Goal: Information Seeking & Learning: Learn about a topic

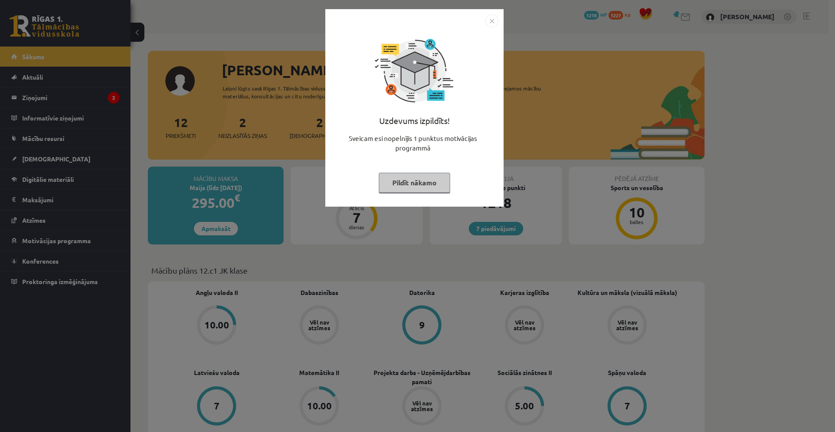
click at [492, 23] on img "Close" at bounding box center [492, 20] width 13 height 13
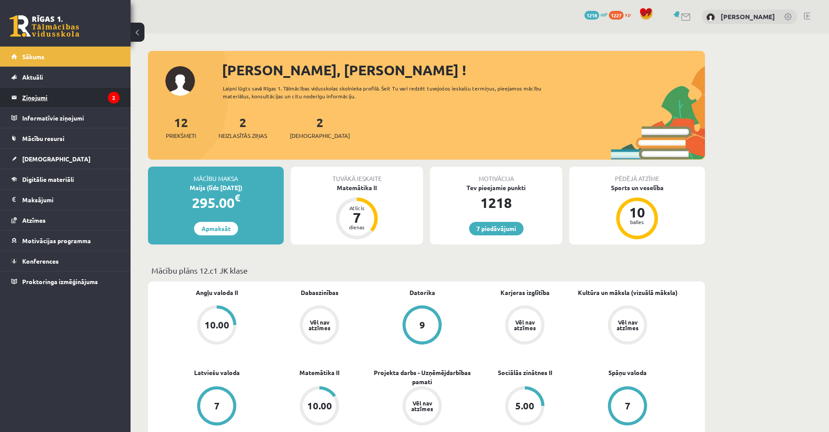
click at [36, 96] on legend "Ziņojumi 2" at bounding box center [70, 97] width 97 height 20
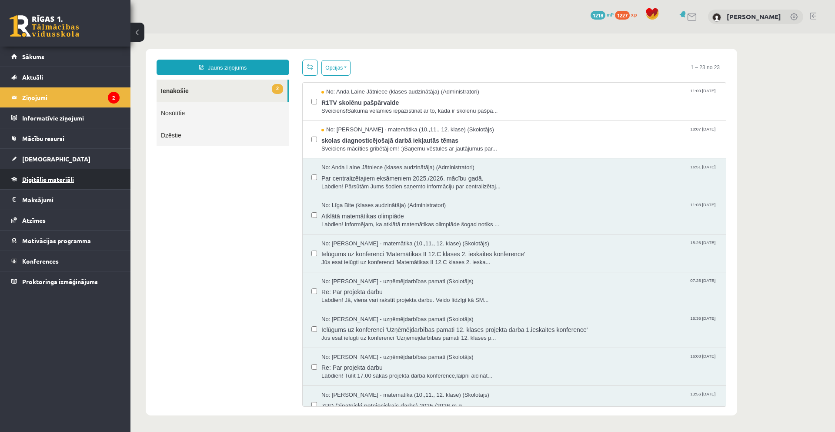
click at [48, 182] on span "Digitālie materiāli" at bounding box center [48, 179] width 52 height 8
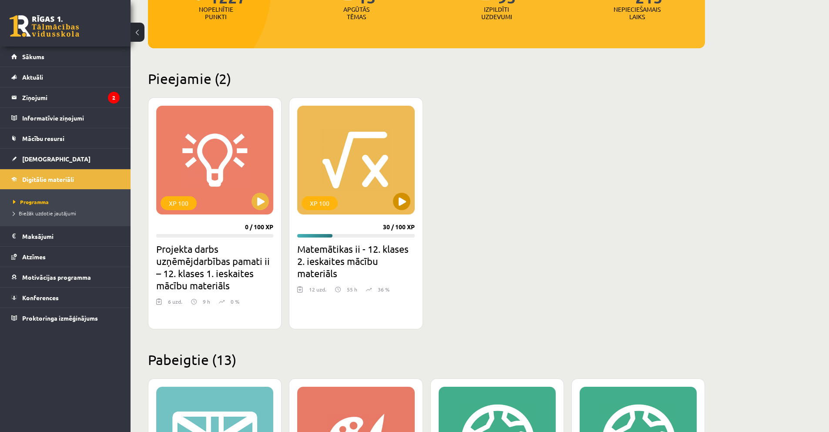
scroll to position [174, 0]
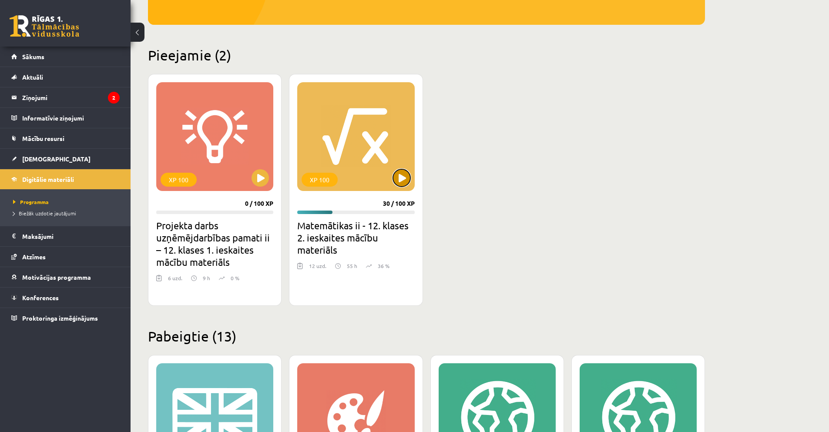
click at [401, 181] on button at bounding box center [401, 177] width 17 height 17
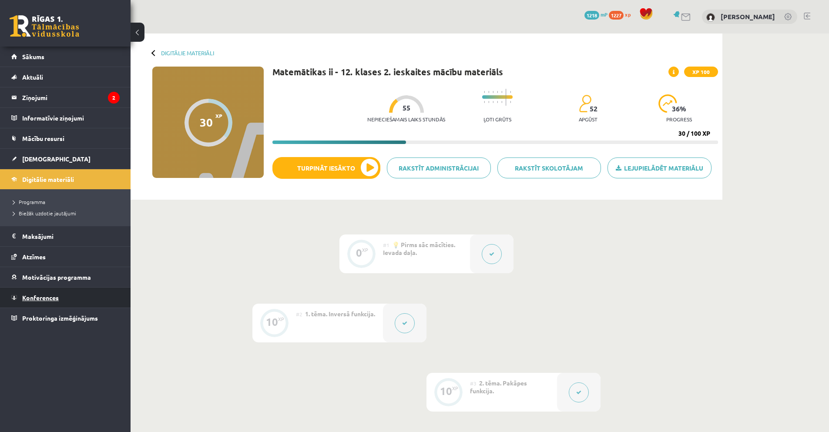
click at [34, 299] on span "Konferences" at bounding box center [40, 298] width 37 height 8
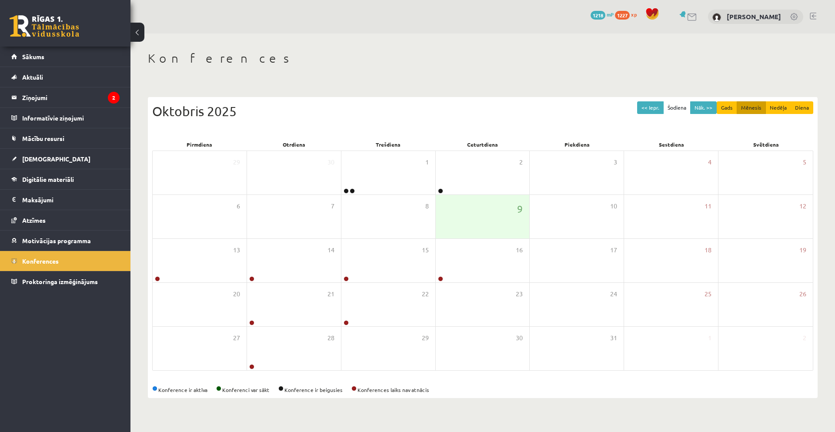
click at [32, 296] on div "0 Dāvanas 1218 mP 1227 xp [PERSON_NAME] Sākums Aktuāli Kā mācīties eSKOLĀ Konta…" at bounding box center [65, 216] width 131 height 432
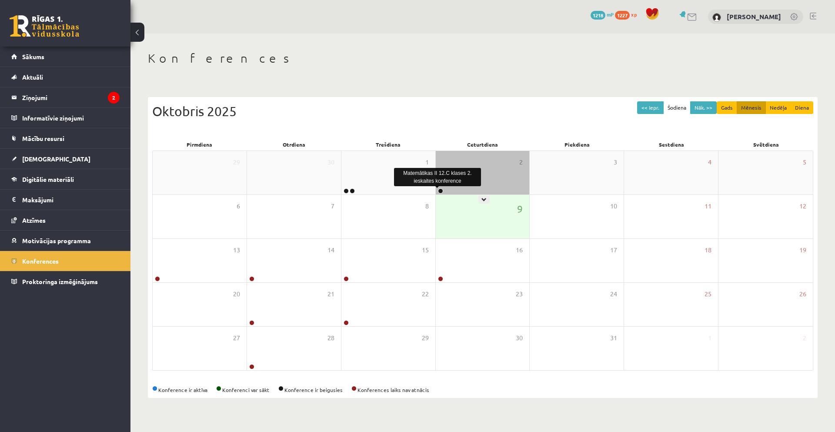
click at [442, 188] on link at bounding box center [440, 190] width 5 height 5
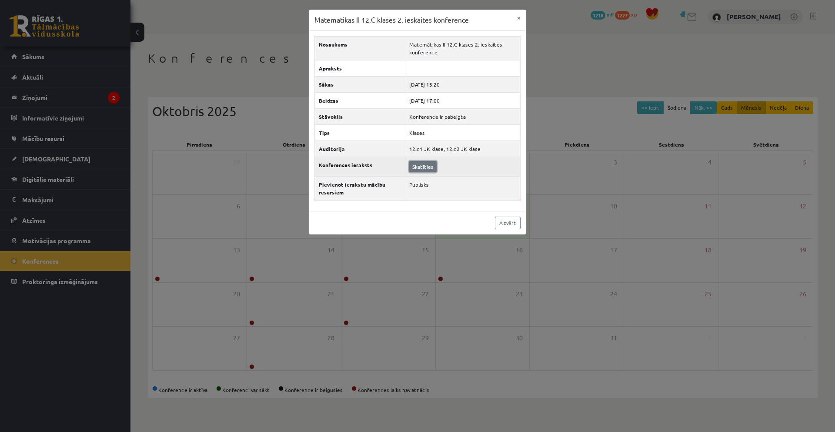
click at [421, 161] on link "Skatīties" at bounding box center [422, 166] width 27 height 11
